Goal: Navigation & Orientation: Find specific page/section

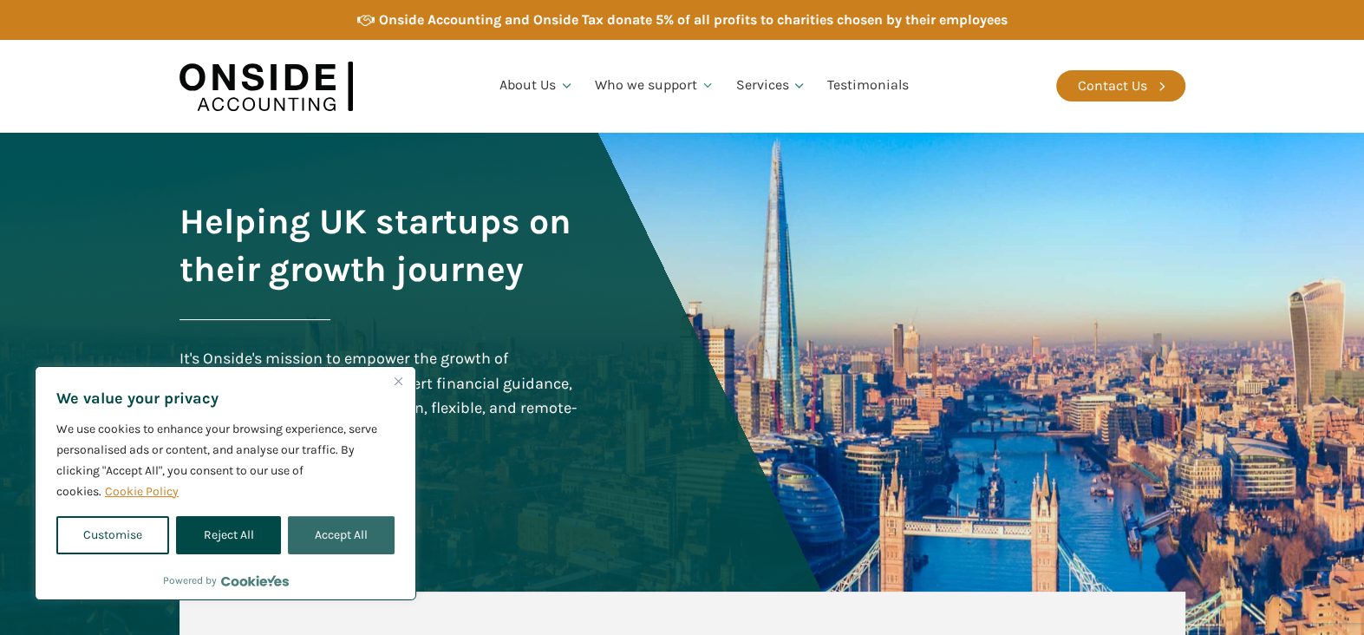
click at [338, 536] on button "Accept All" at bounding box center [341, 535] width 107 height 38
checkbox input "true"
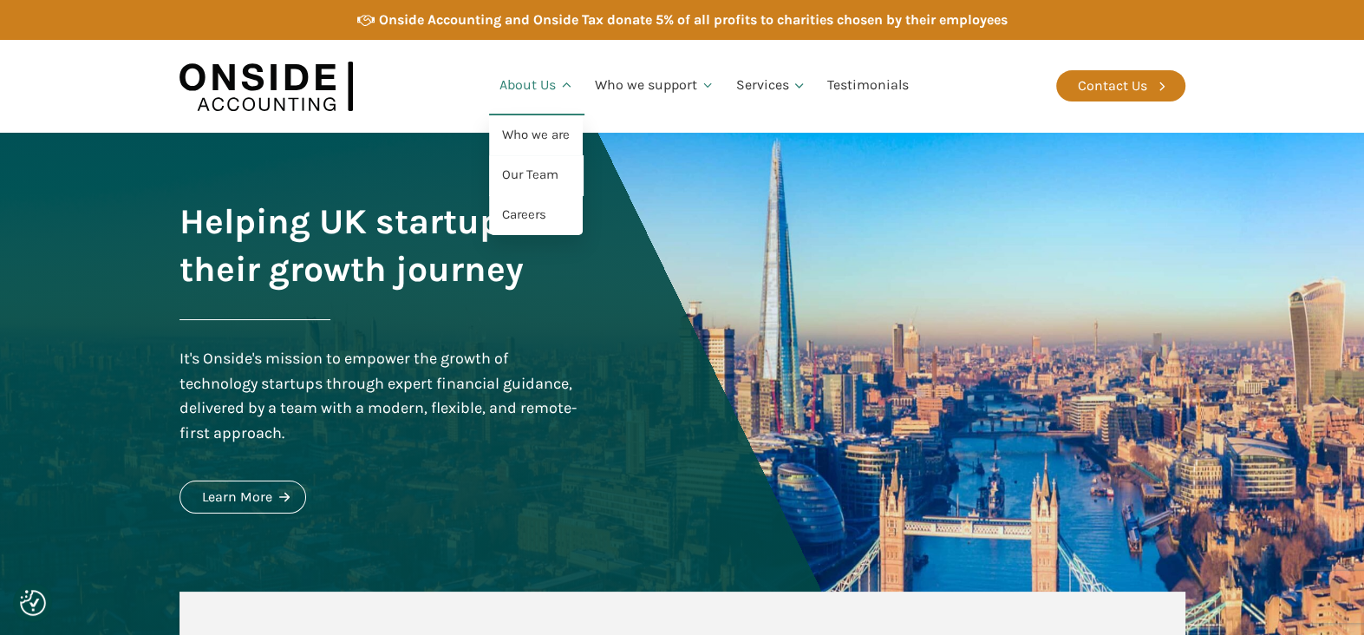
click at [526, 85] on link "About Us" at bounding box center [536, 85] width 95 height 59
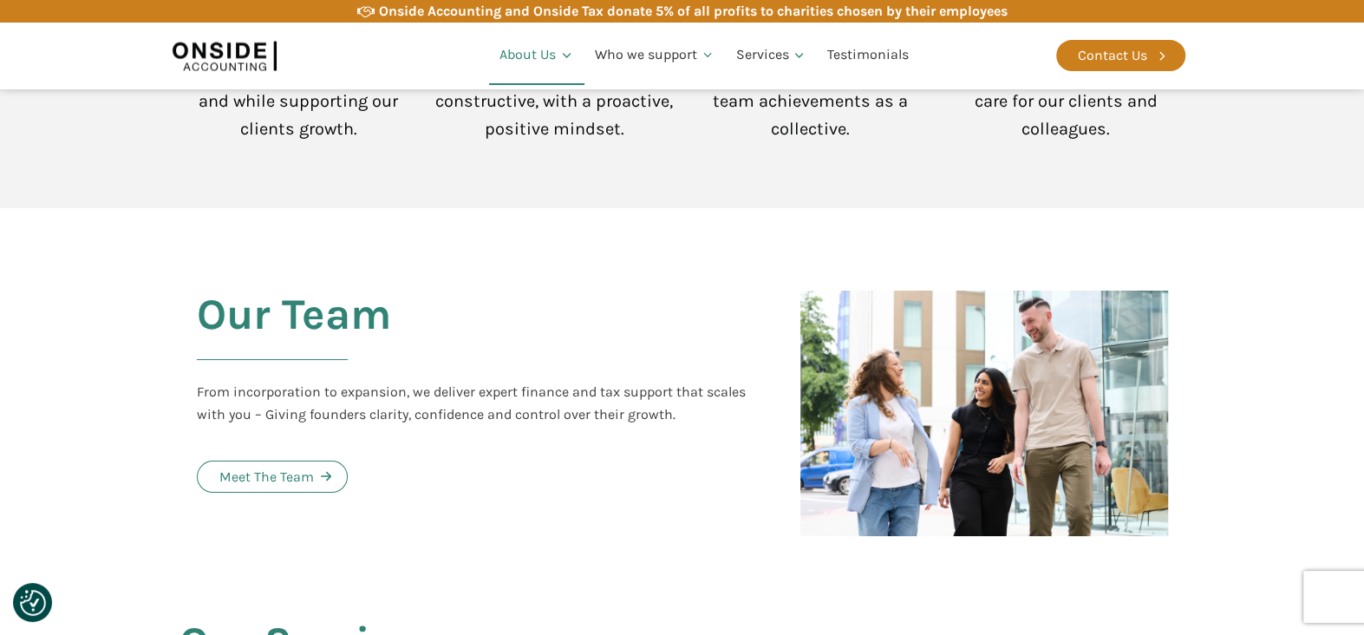
scroll to position [1188, 0]
